Goal: Information Seeking & Learning: Learn about a topic

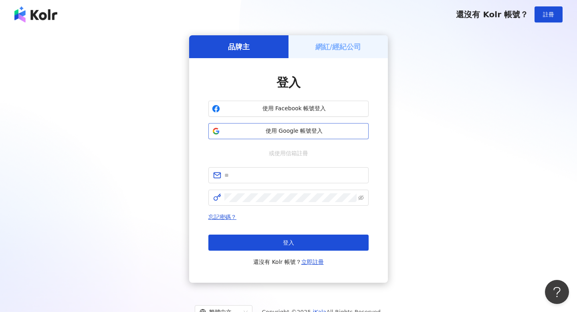
click at [312, 133] on span "使用 Google 帳號登入" at bounding box center [294, 131] width 142 height 8
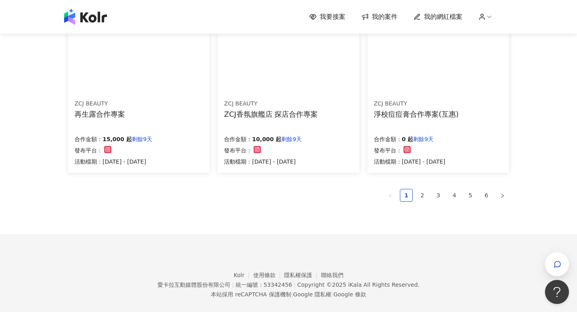
scroll to position [546, 0]
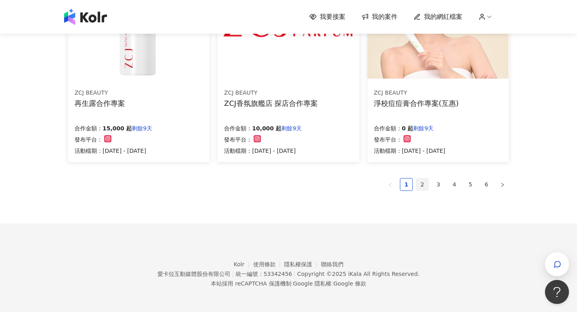
click at [422, 183] on link "2" at bounding box center [422, 184] width 12 height 12
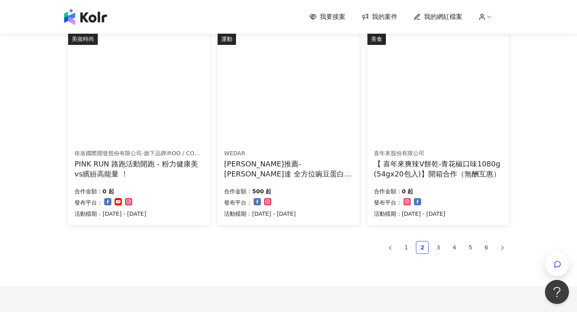
scroll to position [548, 0]
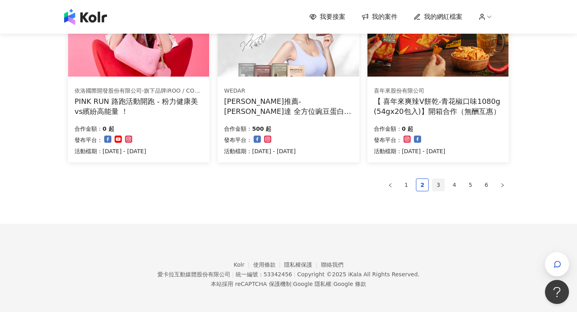
click at [441, 185] on link "3" at bounding box center [438, 185] width 12 height 12
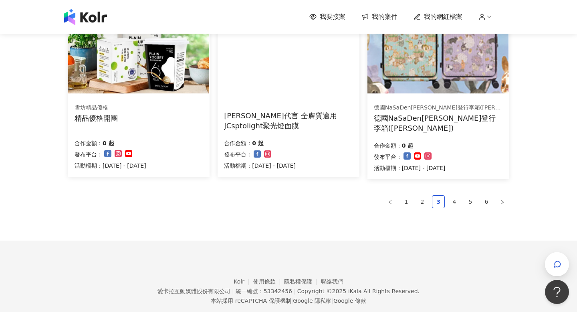
scroll to position [547, 0]
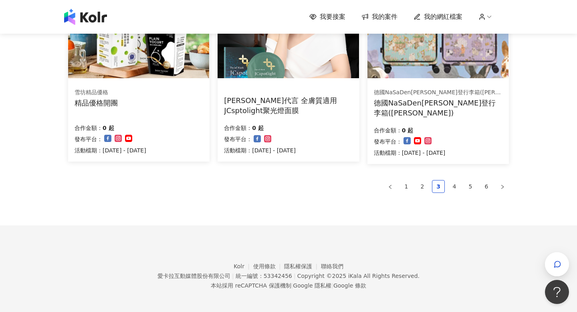
click at [451, 180] on link "4" at bounding box center [454, 186] width 12 height 12
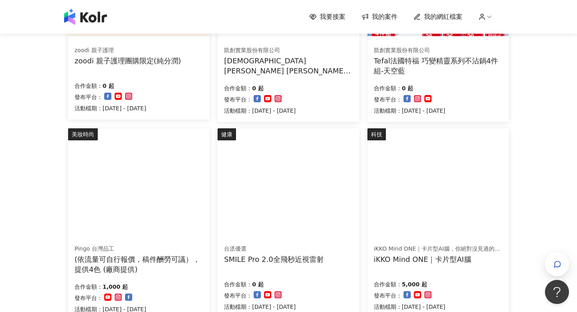
scroll to position [548, 0]
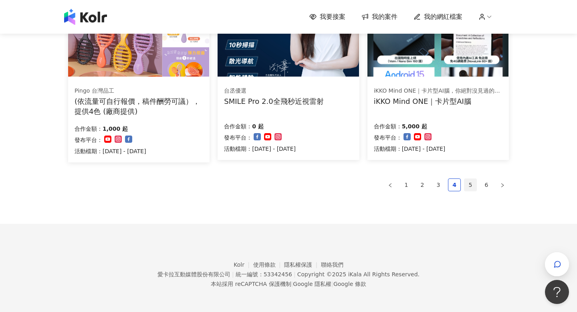
click at [464, 183] on link "5" at bounding box center [470, 185] width 12 height 12
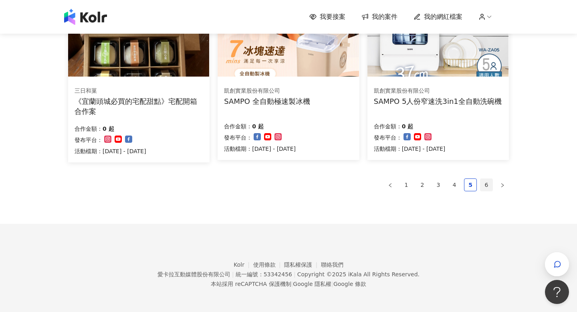
click at [484, 187] on link "6" at bounding box center [486, 185] width 12 height 12
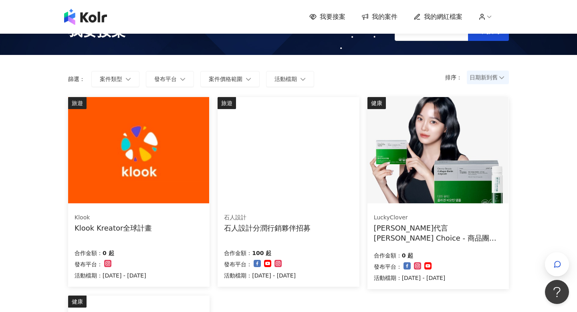
scroll to position [0, 0]
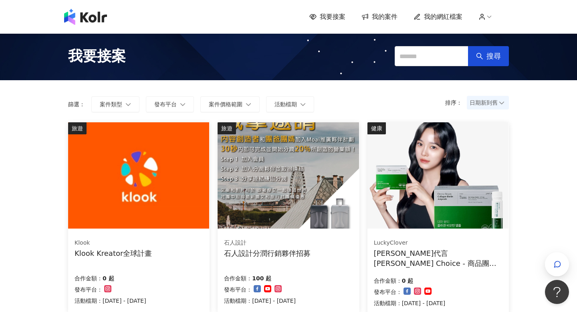
click at [90, 19] on img at bounding box center [85, 17] width 43 height 16
